Goal: Use online tool/utility: Utilize a website feature to perform a specific function

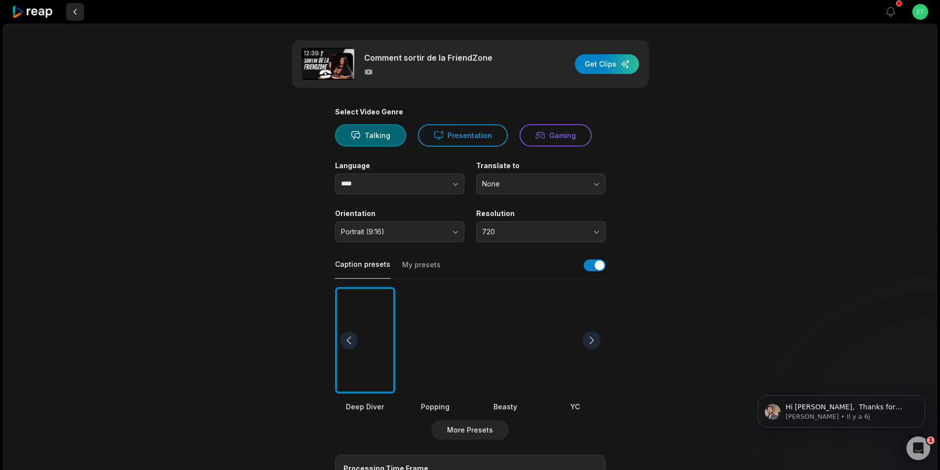
click at [75, 12] on button at bounding box center [75, 12] width 18 height 18
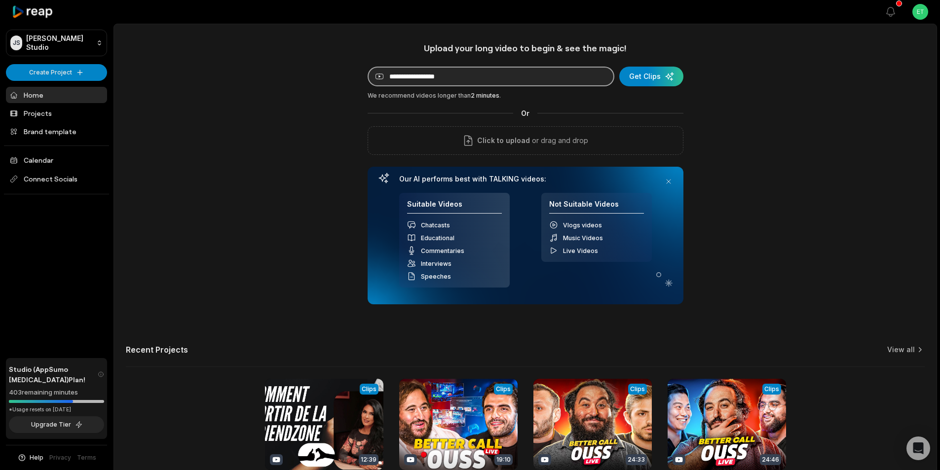
click at [456, 75] on input at bounding box center [491, 77] width 247 height 20
paste input "**********"
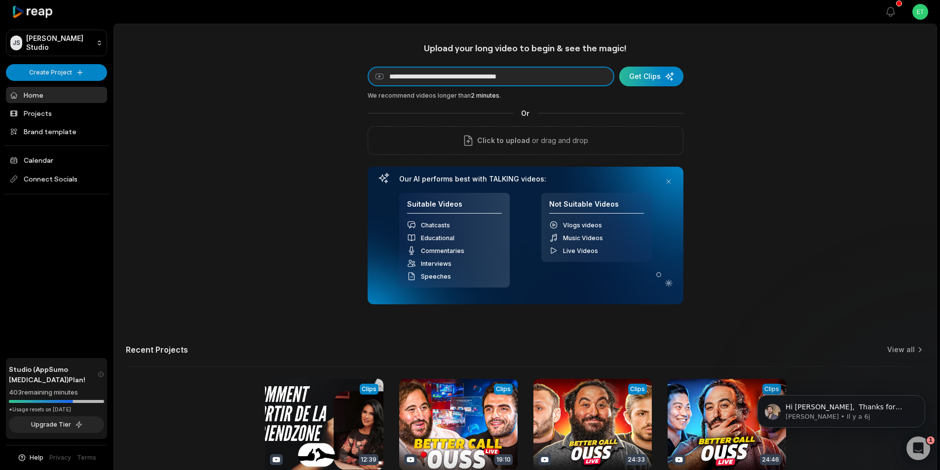
type input "**********"
click at [652, 75] on div "submit" at bounding box center [651, 77] width 64 height 20
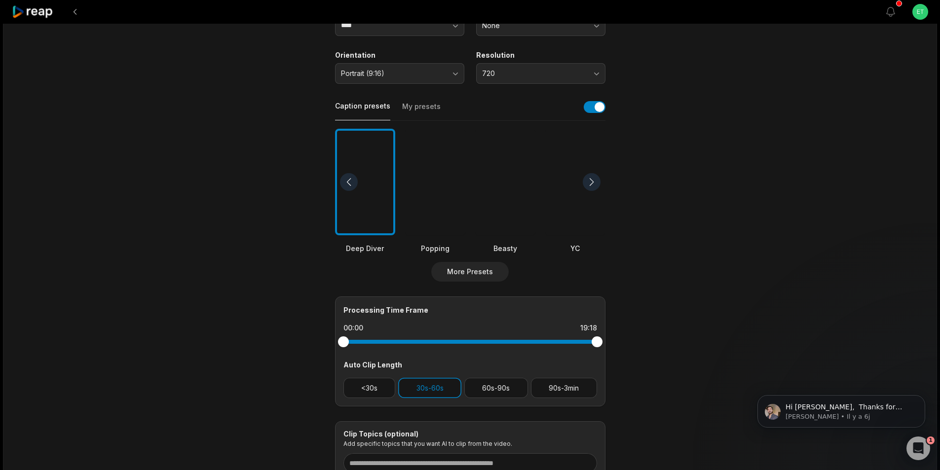
scroll to position [197, 0]
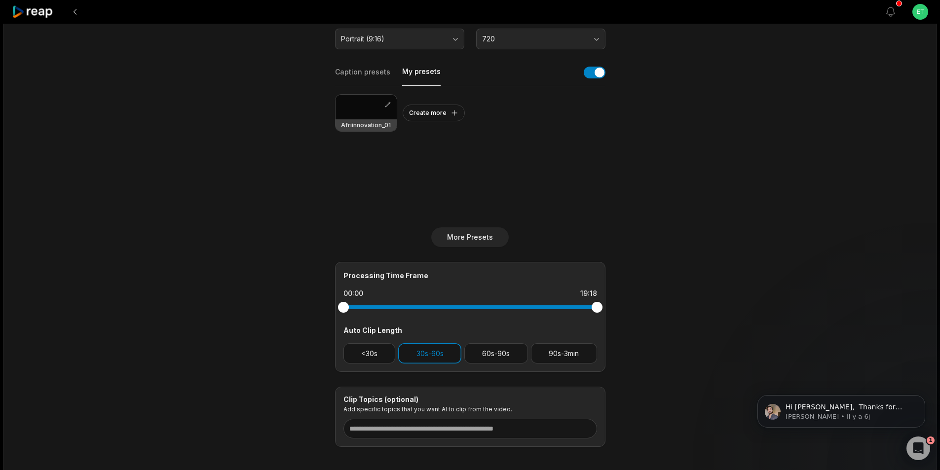
click at [416, 70] on button "My presets" at bounding box center [421, 76] width 38 height 19
click at [369, 111] on div at bounding box center [366, 107] width 61 height 25
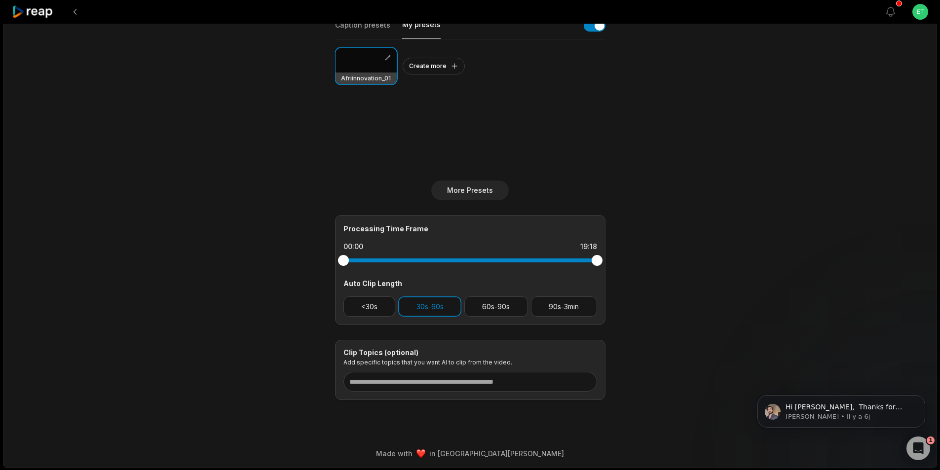
scroll to position [245, 0]
click at [507, 306] on button "60s-90s" at bounding box center [496, 306] width 64 height 20
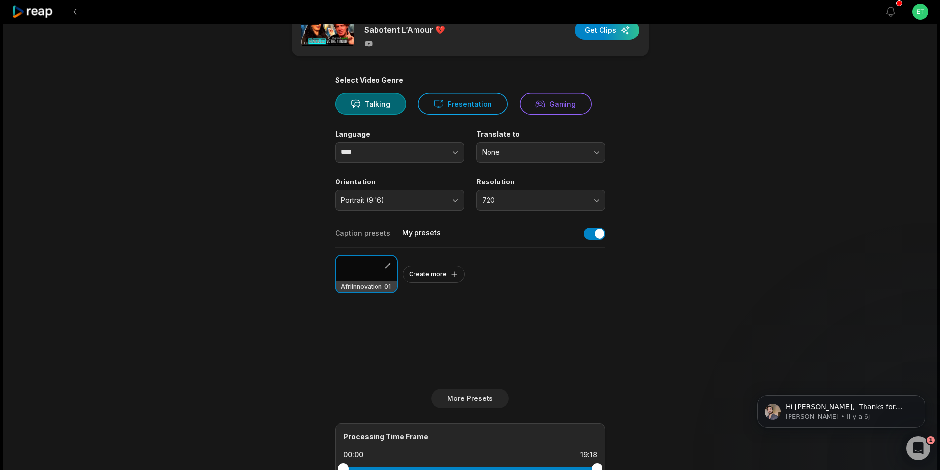
scroll to position [0, 0]
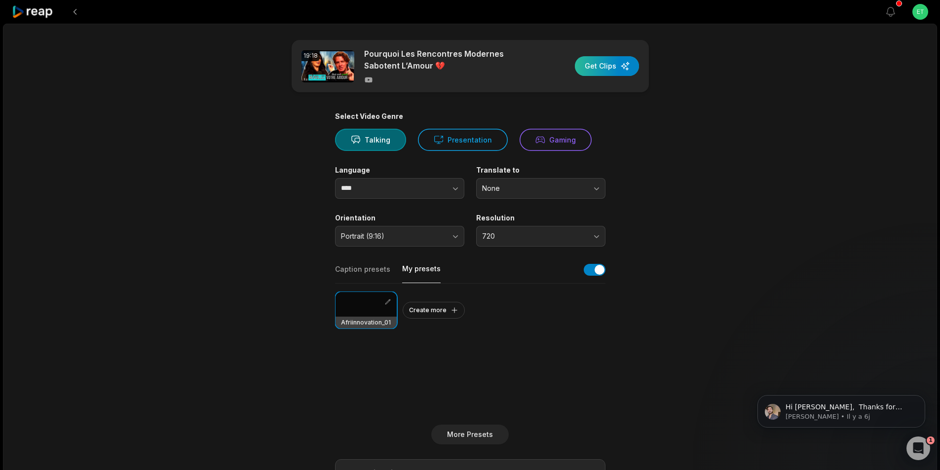
click at [609, 65] on div "button" at bounding box center [607, 66] width 64 height 20
